Goal: Check status: Check status

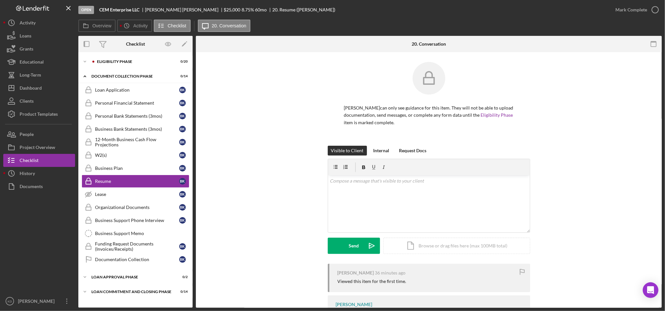
click at [518, 62] on div "Brian Kroll can only see guidance for this item. They will not be able to uploa…" at bounding box center [429, 104] width 202 height 84
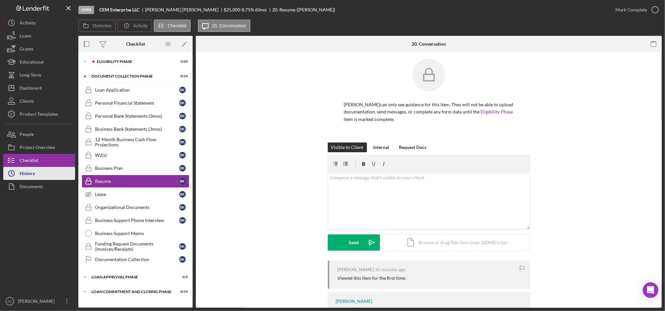
click at [34, 173] on div "History" at bounding box center [27, 174] width 15 height 15
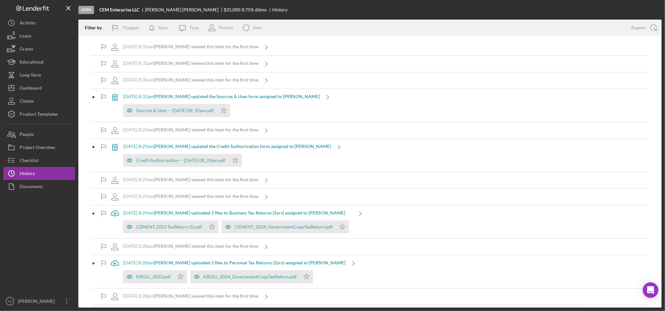
scroll to position [167, 0]
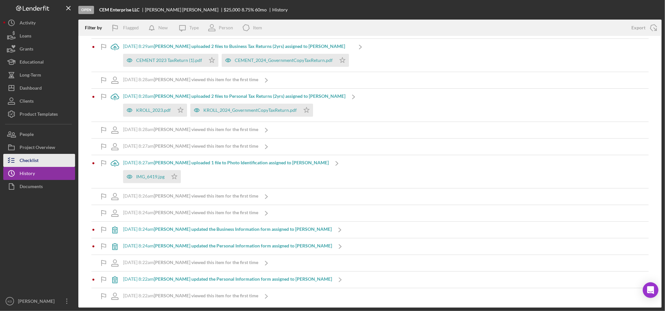
click at [37, 159] on div "Checklist" at bounding box center [29, 161] width 19 height 15
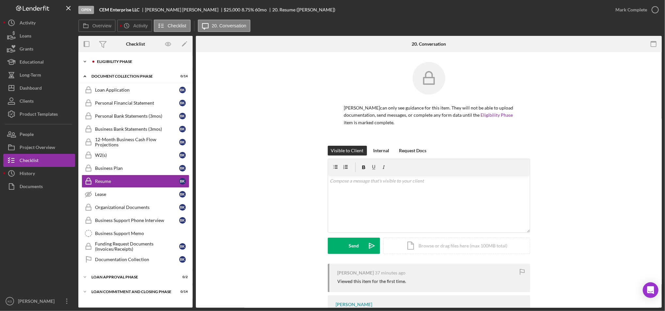
click at [127, 61] on div "Eligibility Phase" at bounding box center [140, 62] width 87 height 4
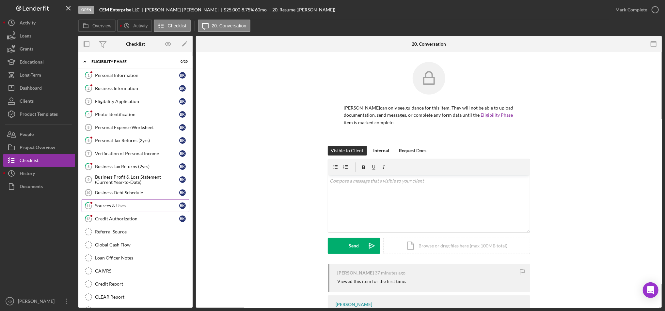
click at [118, 208] on div "Sources & Uses" at bounding box center [137, 205] width 84 height 5
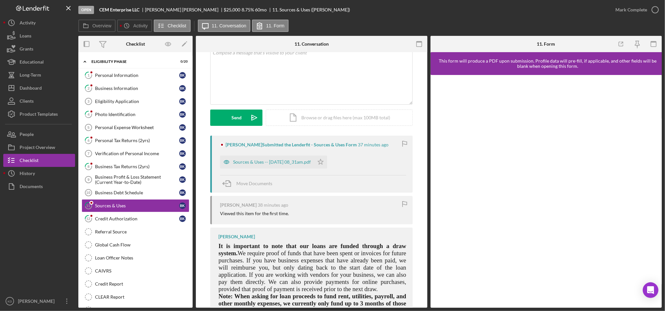
scroll to position [48, 0]
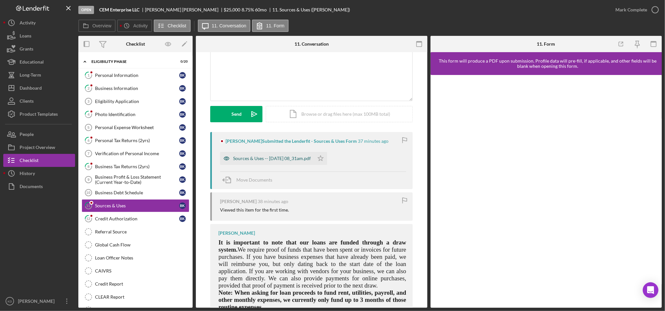
click at [264, 160] on div "Sources & Uses -- 2025-10-08 08_31am.pdf" at bounding box center [272, 158] width 78 height 5
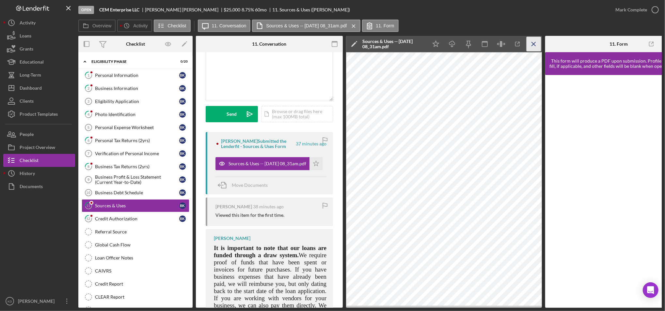
click at [534, 45] on icon "Icon/Menu Close" at bounding box center [533, 44] width 15 height 15
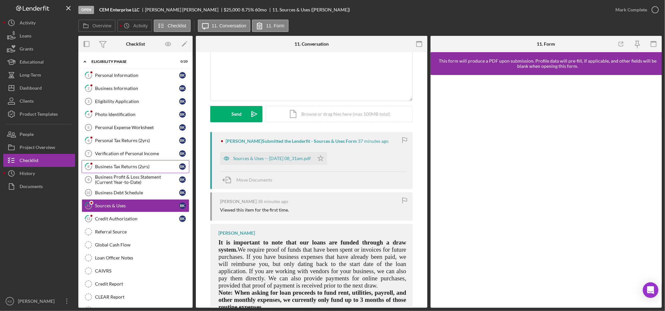
click at [129, 166] on div "Business Tax Returns (2yrs)" at bounding box center [137, 166] width 84 height 5
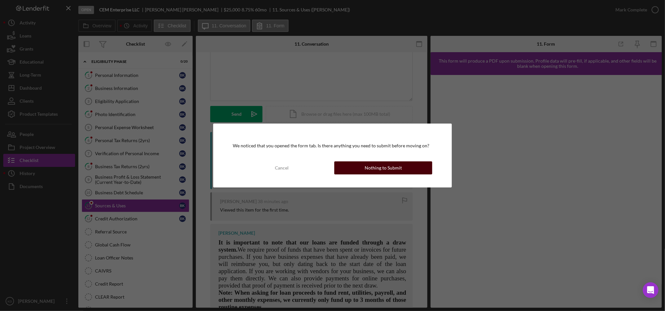
click at [359, 166] on button "Nothing to Submit" at bounding box center [383, 168] width 98 height 13
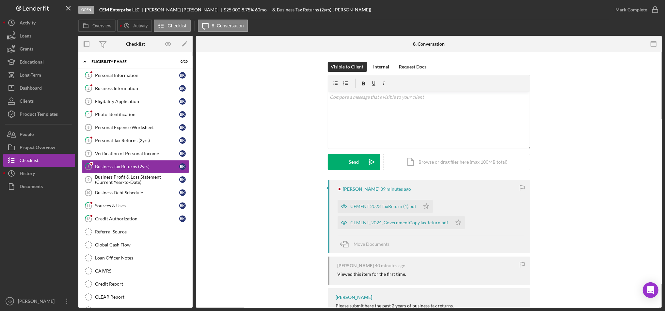
scroll to position [38, 0]
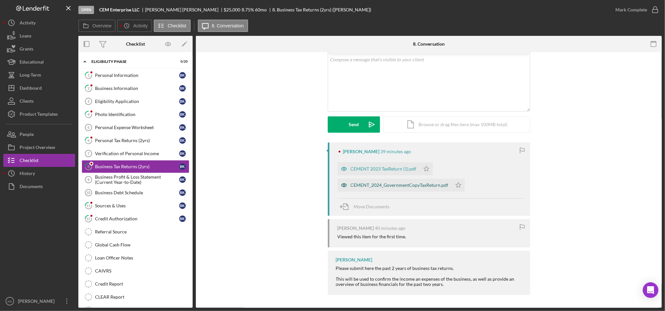
click at [399, 189] on div "CEMENT_2024_GovernmentCopyTaxReturn.pdf" at bounding box center [394, 185] width 114 height 13
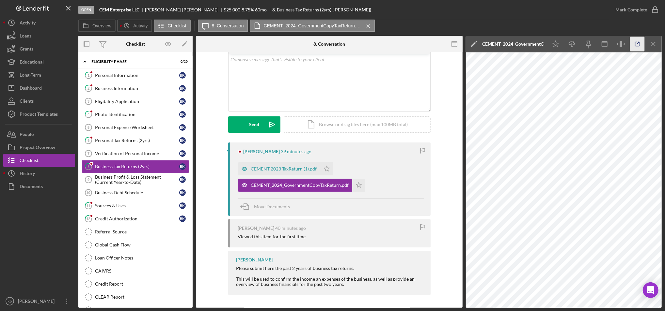
click at [636, 42] on icon "button" at bounding box center [637, 44] width 4 height 4
click at [36, 85] on div "Dashboard" at bounding box center [31, 89] width 22 height 15
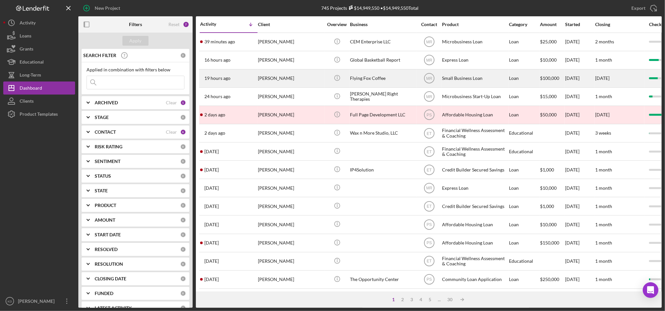
click at [380, 75] on div "Flying Fox Coffee" at bounding box center [382, 78] width 65 height 17
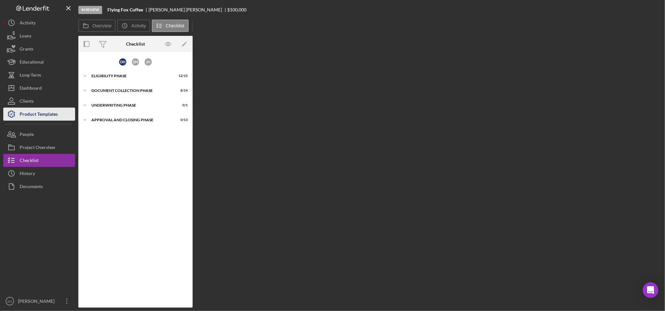
scroll to position [0, 0]
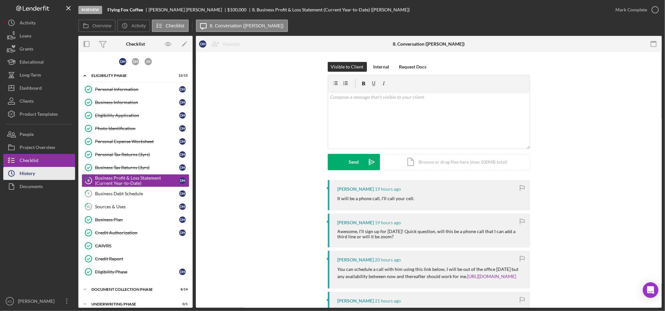
click at [38, 173] on button "Icon/History History" at bounding box center [39, 173] width 72 height 13
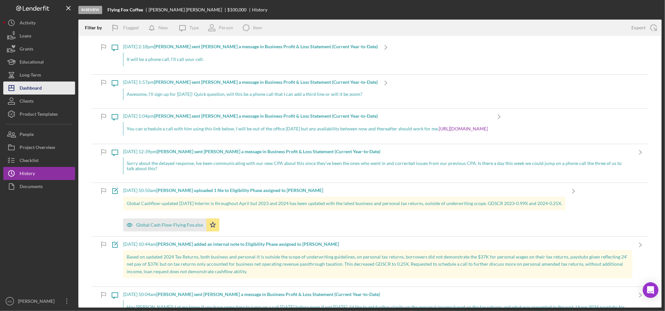
click at [35, 84] on div "Dashboard" at bounding box center [31, 89] width 22 height 15
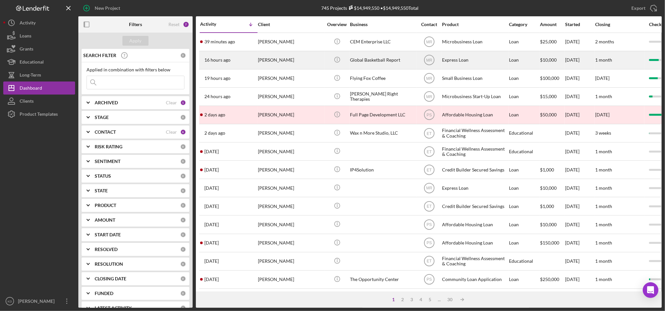
click at [396, 58] on div "Global Basketball Report" at bounding box center [382, 60] width 65 height 17
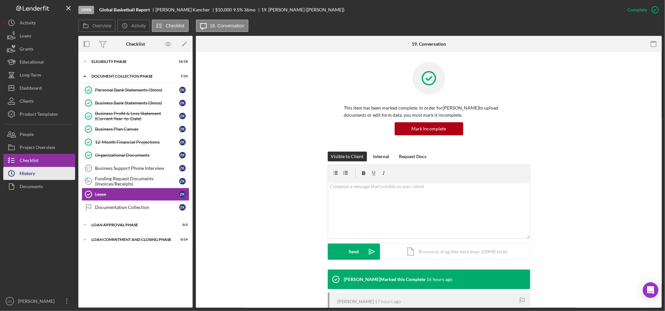
click at [40, 169] on button "Icon/History History" at bounding box center [39, 173] width 72 height 13
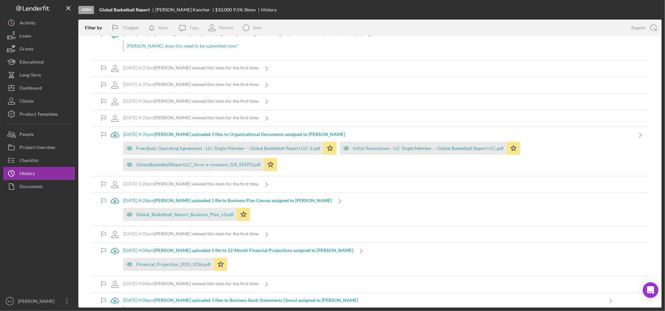
scroll to position [149, 0]
click at [211, 214] on div "Global_Basketball_Report_Business_Plan_v3.pdf" at bounding box center [185, 213] width 98 height 5
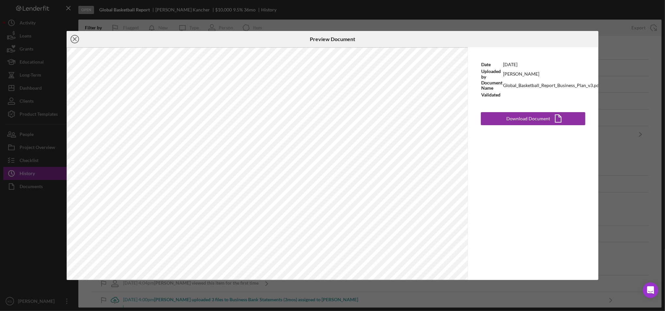
click at [76, 38] on line at bounding box center [74, 39] width 3 height 3
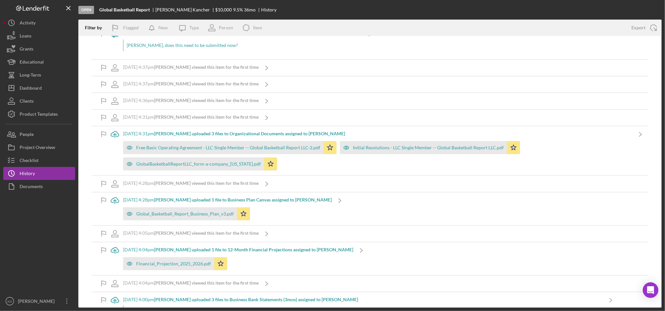
click at [531, 16] on div "Open Global Basketball Report Zachary Kancher $10,000 $10,000 9.5 % 36 mo Histo…" at bounding box center [369, 10] width 583 height 20
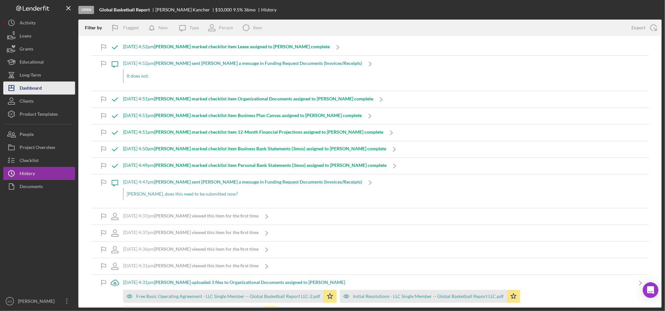
click at [14, 87] on icon "Icon/Dashboard" at bounding box center [11, 88] width 16 height 16
